Goal: Task Accomplishment & Management: Use online tool/utility

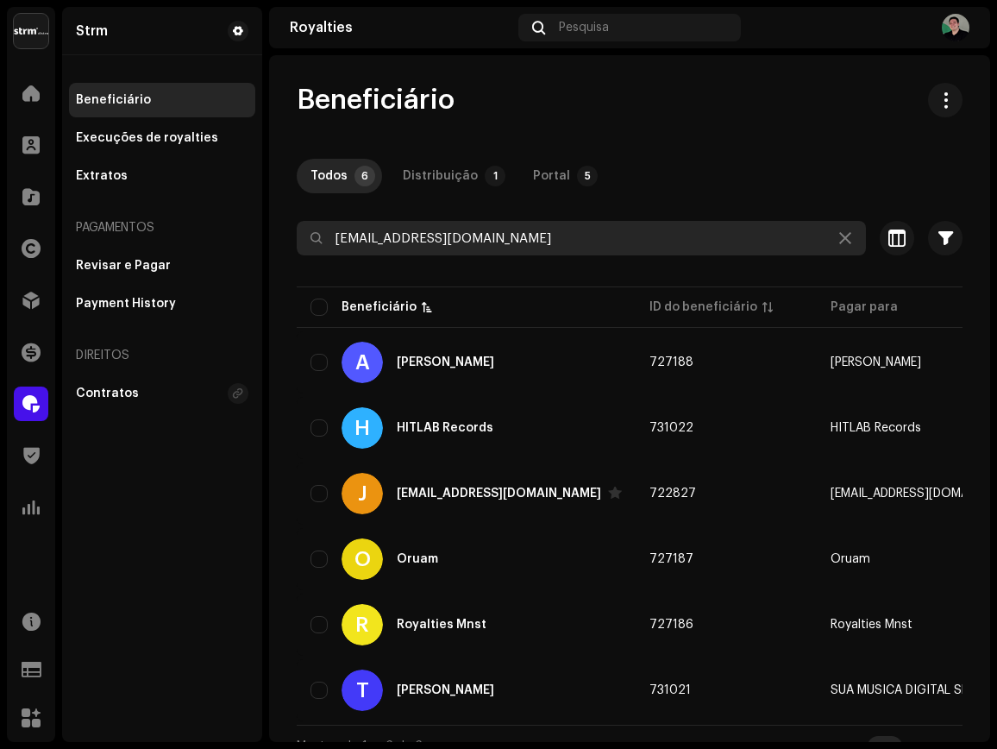
drag, startPoint x: 558, startPoint y: 235, endPoint x: 546, endPoint y: 236, distance: 12.1
click at [558, 235] on input "[EMAIL_ADDRESS][DOMAIN_NAME]" at bounding box center [581, 238] width 569 height 35
drag, startPoint x: 520, startPoint y: 239, endPoint x: 288, endPoint y: 230, distance: 232.2
click at [288, 230] on div "Beneficiário Todos 6 Distribuição 1 Portal 5 [EMAIL_ADDRESS][DOMAIN_NAME] Selec…" at bounding box center [629, 424] width 721 height 683
type input "V"
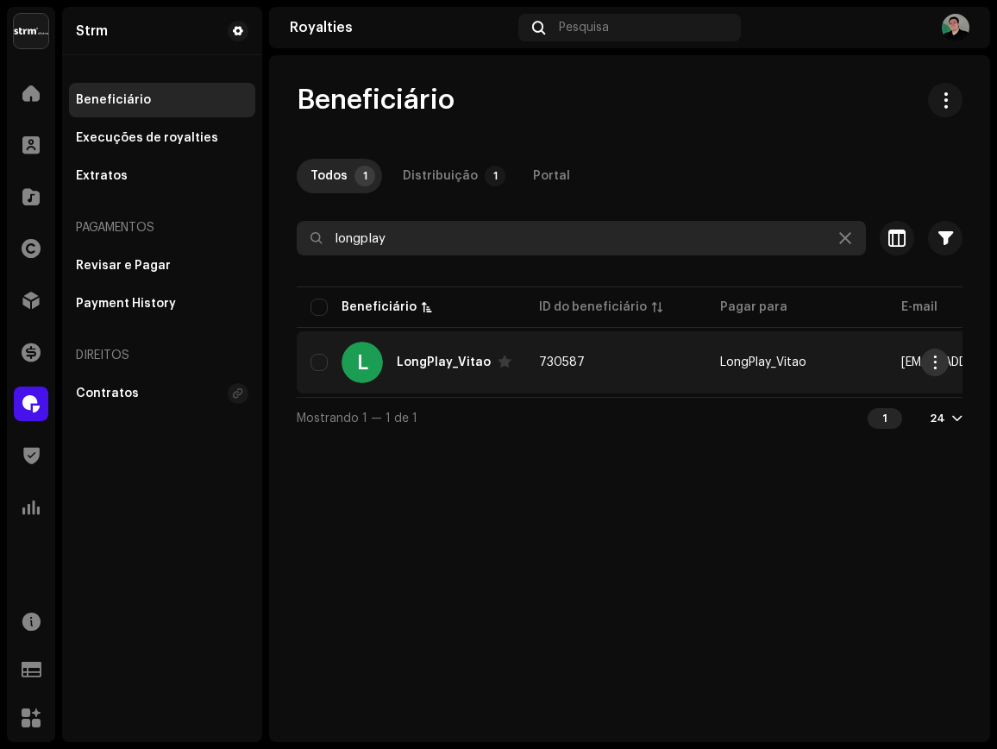
type input "longplay"
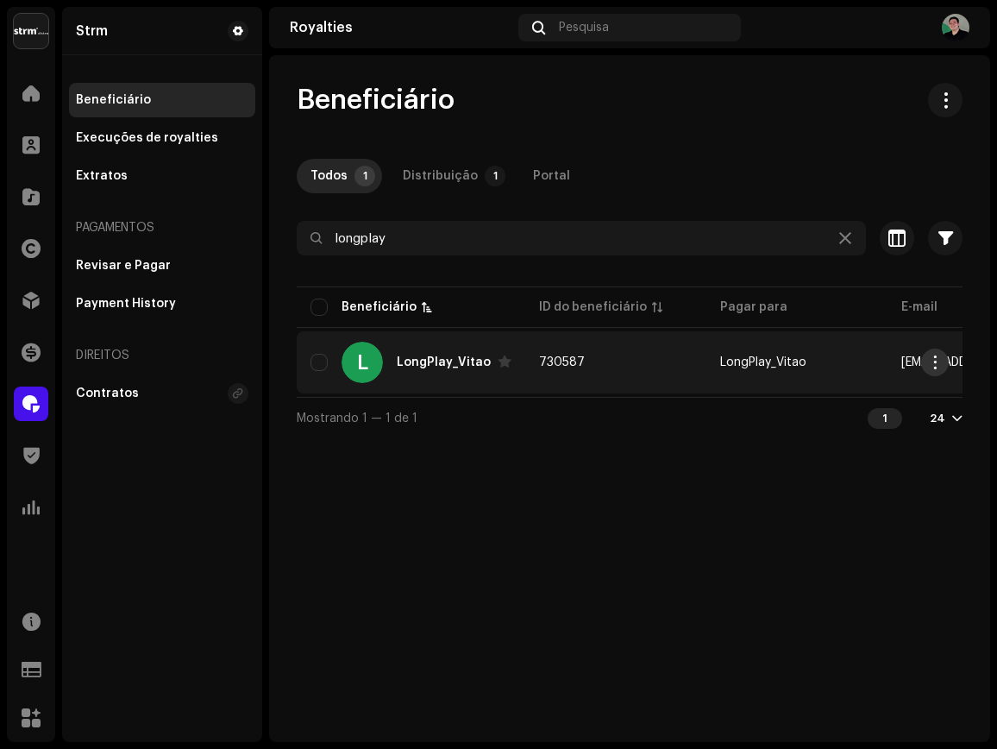
click at [939, 361] on span "button" at bounding box center [935, 362] width 13 height 14
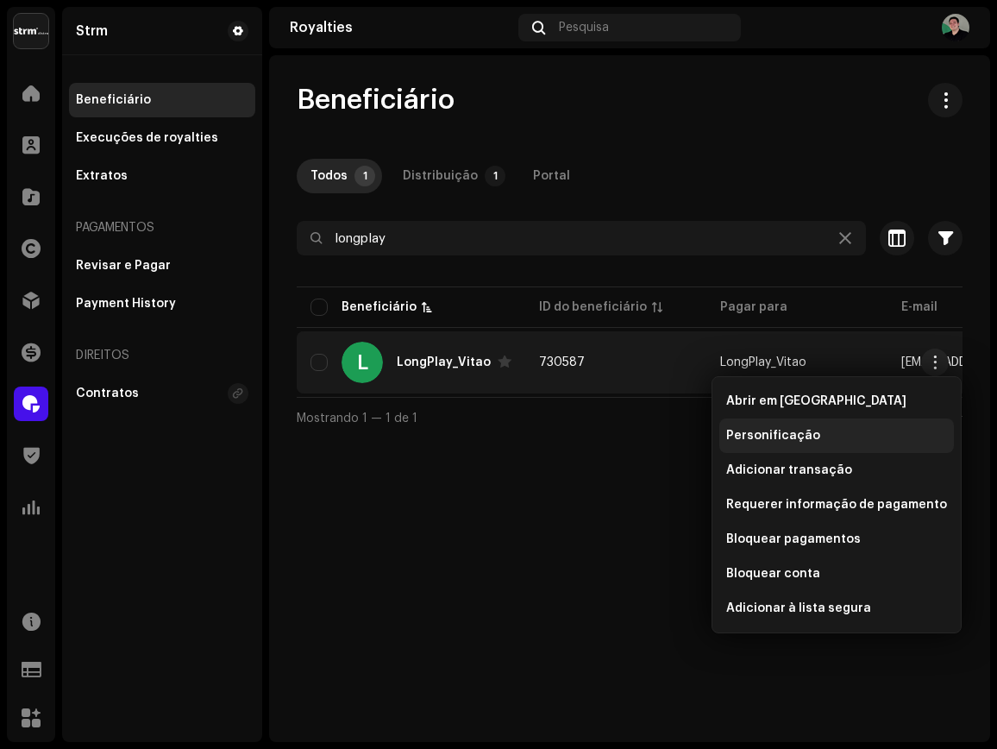
click at [838, 443] on div "Personificação" at bounding box center [836, 435] width 235 height 35
